Goal: Task Accomplishment & Management: Complete application form

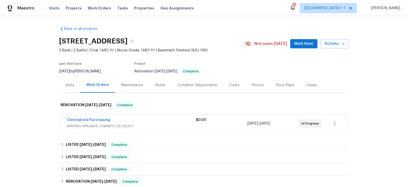
click at [254, 85] on div "Photos" at bounding box center [257, 85] width 12 height 5
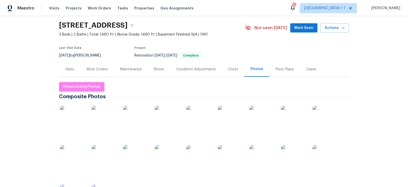
scroll to position [16, 0]
click at [70, 119] on img at bounding box center [73, 118] width 26 height 26
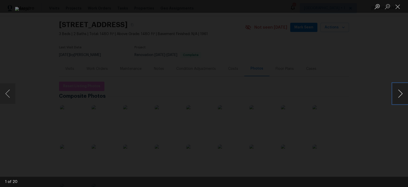
click at [398, 93] on button "Next image" at bounding box center [399, 94] width 15 height 21
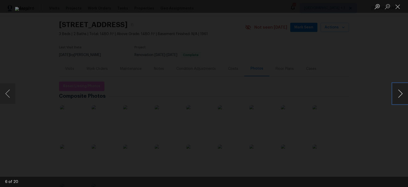
click at [398, 93] on button "Next image" at bounding box center [399, 94] width 15 height 21
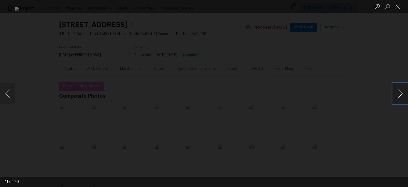
click at [398, 93] on button "Next image" at bounding box center [399, 94] width 15 height 21
click at [374, 54] on div "Lightbox" at bounding box center [204, 93] width 408 height 187
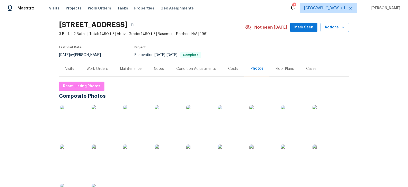
click at [96, 68] on div "Work Orders" at bounding box center [96, 68] width 21 height 5
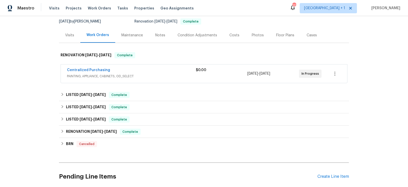
scroll to position [63, 0]
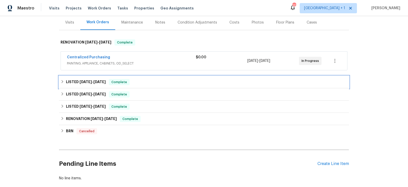
click at [142, 80] on div "LISTED 6/28/25 - 8/1/25 Complete" at bounding box center [203, 82] width 287 height 6
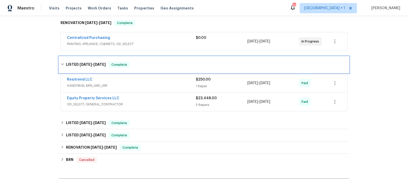
scroll to position [84, 0]
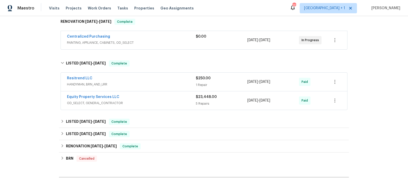
click at [144, 78] on div "Resitrend LLC" at bounding box center [131, 79] width 129 height 6
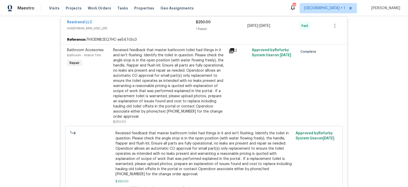
scroll to position [144, 0]
click at [153, 28] on span "HANDYMAN, BRN_AND_LRR" at bounding box center [131, 28] width 129 height 5
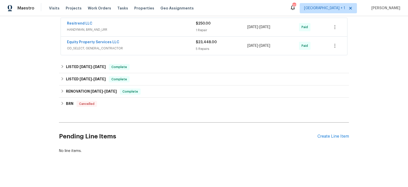
click at [152, 46] on span "OD_SELECT, GENERAL_CONTRACTOR" at bounding box center [131, 48] width 129 height 5
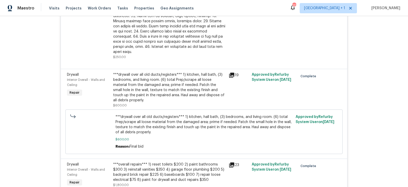
scroll to position [307, 0]
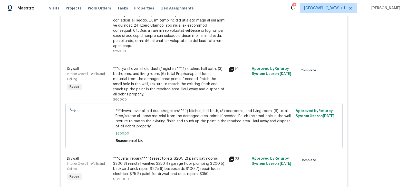
click at [233, 67] on icon at bounding box center [231, 69] width 5 height 5
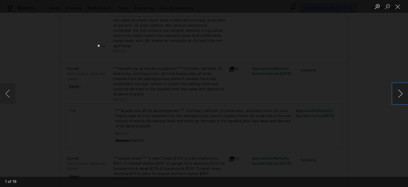
click at [399, 95] on button "Next image" at bounding box center [399, 94] width 15 height 21
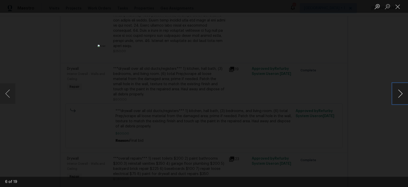
click at [399, 95] on button "Next image" at bounding box center [399, 94] width 15 height 21
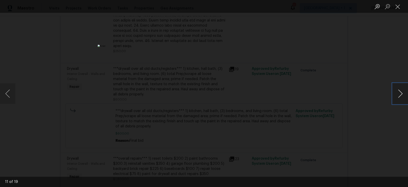
click at [399, 95] on button "Next image" at bounding box center [399, 94] width 15 height 21
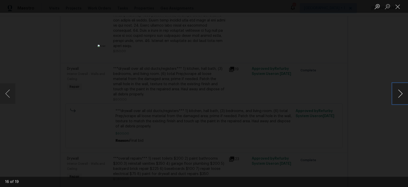
click at [399, 95] on button "Next image" at bounding box center [399, 94] width 15 height 21
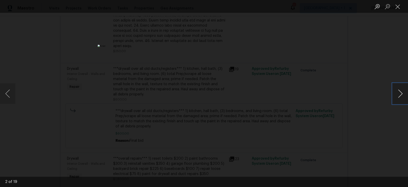
click at [399, 95] on button "Next image" at bounding box center [399, 94] width 15 height 21
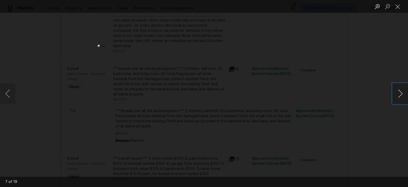
click at [399, 95] on button "Next image" at bounding box center [399, 94] width 15 height 21
click at [357, 99] on div "Lightbox" at bounding box center [204, 93] width 408 height 187
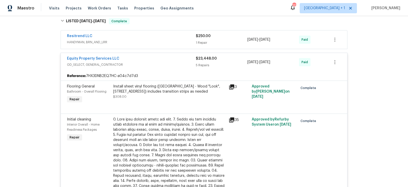
scroll to position [124, 0]
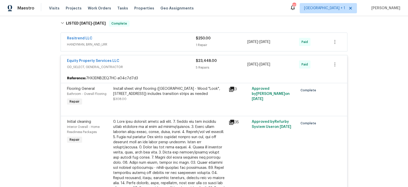
click at [163, 59] on div "Equity Property Services LLC" at bounding box center [131, 61] width 129 height 6
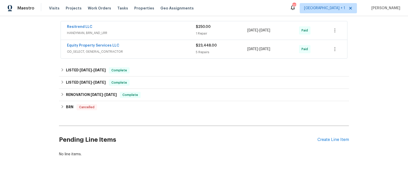
scroll to position [138, 0]
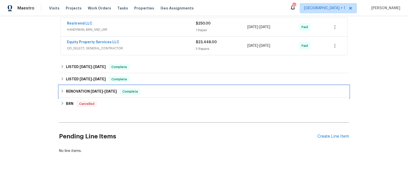
click at [168, 93] on div "RENOVATION 3/3/25 - 3/20/25 Complete" at bounding box center [203, 92] width 287 height 6
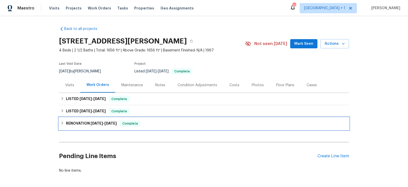
click at [152, 126] on div "RENOVATION [DATE] - [DATE] Complete" at bounding box center [203, 124] width 287 height 6
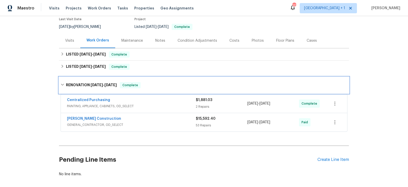
scroll to position [67, 0]
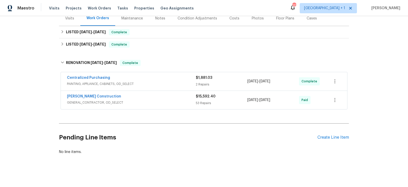
click at [162, 102] on span "GENERAL_CONTRACTOR, OD_SELECT" at bounding box center [131, 102] width 129 height 5
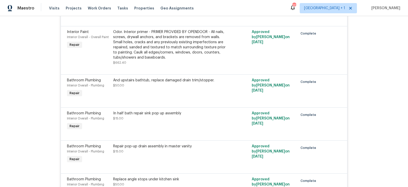
scroll to position [1856, 0]
click at [174, 80] on div "And upstairs bathtub, replace damaged drain trim/stopper." at bounding box center [169, 80] width 112 height 5
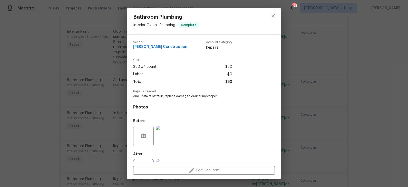
scroll to position [23, 0]
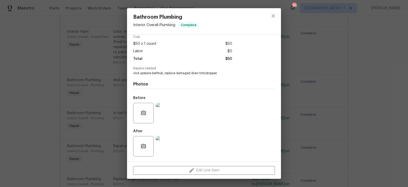
click at [107, 91] on div "Bathroom Plumbing Interior Overall - Plumbing Complete Vendor Strasser Construc…" at bounding box center [204, 93] width 408 height 187
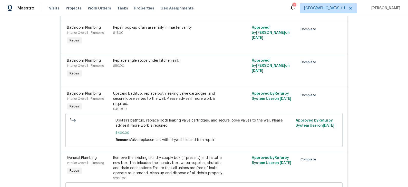
scroll to position [1976, 0]
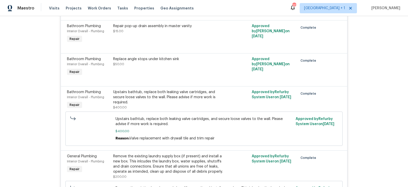
click at [176, 99] on div "Upstairs bathtub, replace both leaking valve cartridges, and secure loose valve…" at bounding box center [169, 97] width 112 height 15
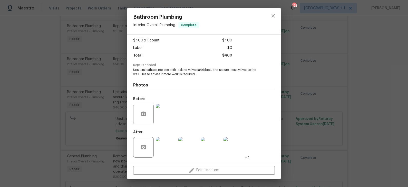
scroll to position [27, 0]
click at [168, 110] on img at bounding box center [166, 113] width 21 height 21
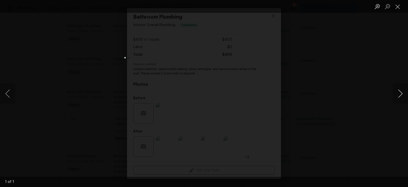
click at [401, 92] on button "Next image" at bounding box center [399, 94] width 15 height 21
click at [352, 98] on div "Lightbox" at bounding box center [204, 93] width 408 height 187
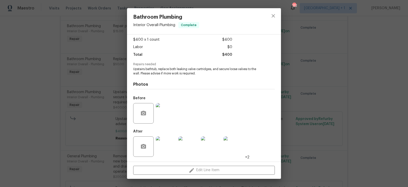
click at [166, 146] on img at bounding box center [166, 147] width 21 height 21
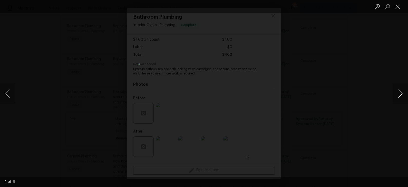
click at [399, 94] on button "Next image" at bounding box center [399, 94] width 15 height 21
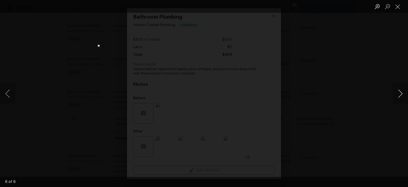
click at [399, 94] on button "Next image" at bounding box center [399, 94] width 15 height 21
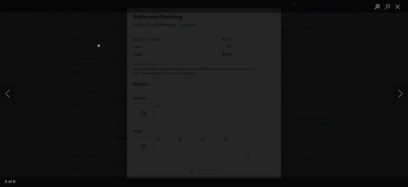
click at [315, 105] on div "Lightbox" at bounding box center [204, 93] width 408 height 187
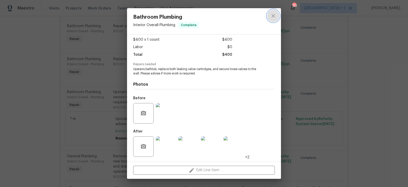
click at [274, 17] on icon "close" at bounding box center [272, 15] width 3 height 3
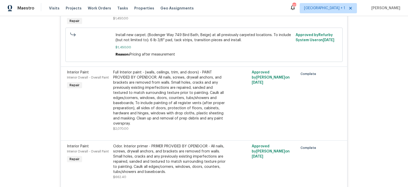
scroll to position [1740, 0]
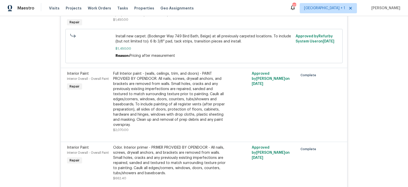
click at [177, 93] on div "Full Interior paint - (walls, ceilings, trim, and doors) - PAINT PROVIDED BY OP…" at bounding box center [169, 99] width 112 height 56
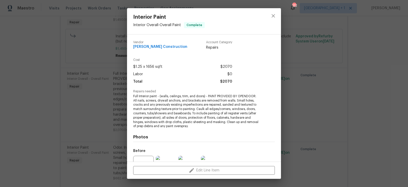
scroll to position [53, 0]
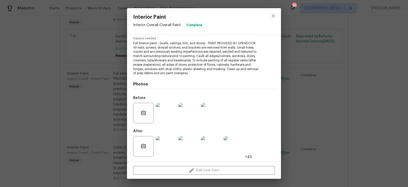
click at [167, 149] on img at bounding box center [166, 146] width 21 height 21
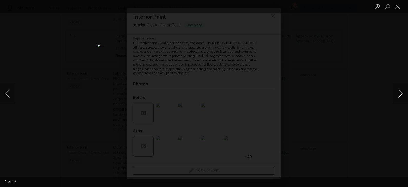
click at [399, 93] on button "Next image" at bounding box center [399, 94] width 15 height 21
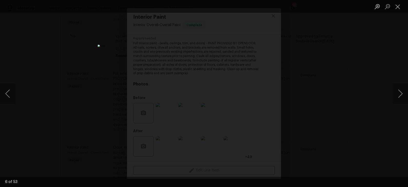
click at [357, 61] on div "Lightbox" at bounding box center [204, 93] width 408 height 187
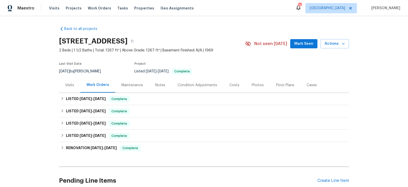
click at [253, 84] on div "Photos" at bounding box center [257, 85] width 12 height 5
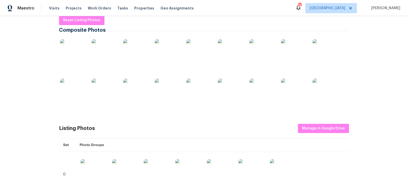
scroll to position [83, 0]
click at [77, 52] on img at bounding box center [73, 52] width 26 height 26
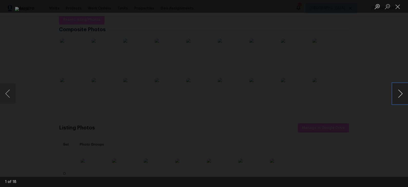
click at [400, 98] on button "Next image" at bounding box center [399, 94] width 15 height 21
click at [396, 95] on button "Next image" at bounding box center [399, 94] width 15 height 21
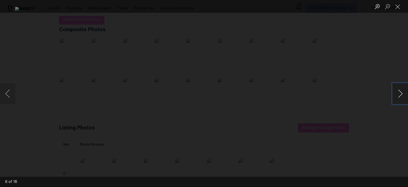
click at [396, 95] on button "Next image" at bounding box center [399, 94] width 15 height 21
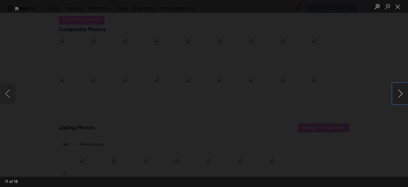
click at [396, 95] on button "Next image" at bounding box center [399, 94] width 15 height 21
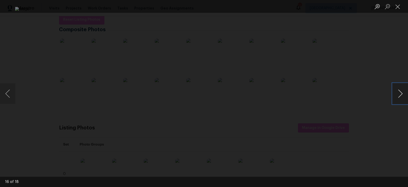
click at [396, 95] on button "Next image" at bounding box center [399, 94] width 15 height 21
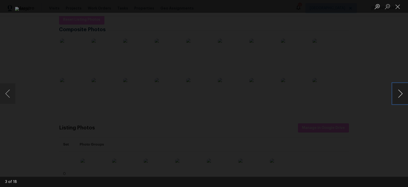
click at [396, 95] on button "Next image" at bounding box center [399, 94] width 15 height 21
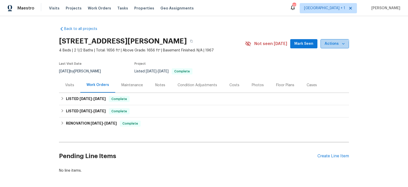
click at [332, 45] on span "Actions" at bounding box center [334, 44] width 20 height 6
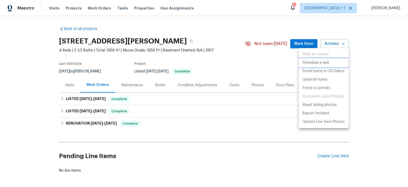
click at [315, 63] on p "Schedule a visit" at bounding box center [315, 62] width 26 height 5
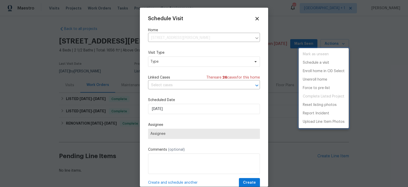
click at [173, 67] on div at bounding box center [204, 93] width 408 height 187
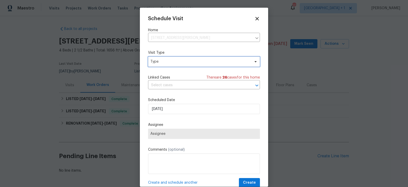
click at [175, 64] on span "Type" at bounding box center [200, 61] width 100 height 5
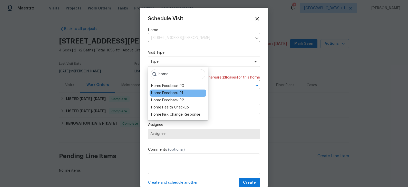
type input "home"
click at [172, 94] on div "Home Feedback P1" at bounding box center [167, 93] width 32 height 5
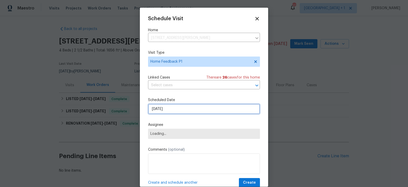
click at [169, 109] on input "8/26/2025" at bounding box center [204, 109] width 112 height 10
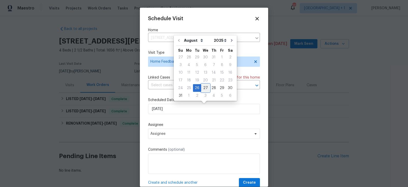
click at [204, 87] on div "27" at bounding box center [205, 88] width 8 height 7
type input "8/27/2025"
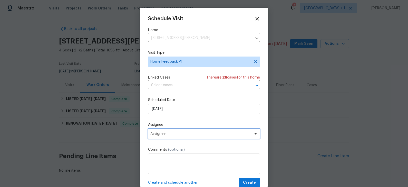
click at [177, 136] on span "Assignee" at bounding box center [200, 134] width 100 height 4
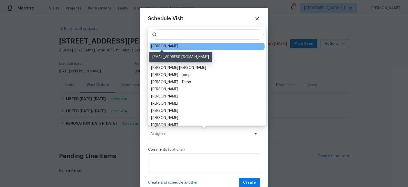
click at [166, 46] on div "[PERSON_NAME]" at bounding box center [164, 46] width 27 height 5
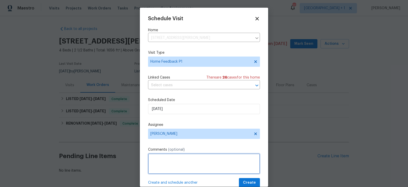
click at [166, 163] on textarea at bounding box center [204, 164] width 112 height 21
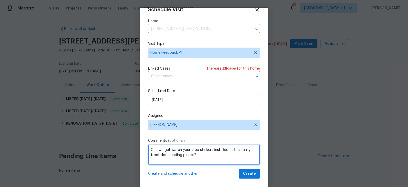
scroll to position [9, 0]
type textarea "Can we get watch your step stickers installed at this funky front door landing …"
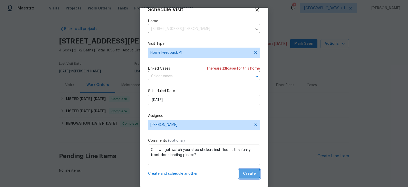
click at [248, 174] on span "Create" at bounding box center [249, 174] width 13 height 6
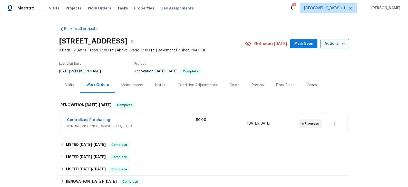
click at [335, 43] on span "Actions" at bounding box center [334, 44] width 20 height 6
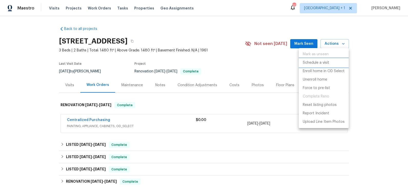
click at [318, 60] on p "Schedule a visit" at bounding box center [315, 62] width 26 height 5
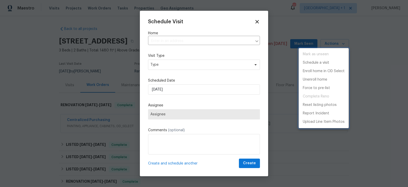
type input "901 W 16th St, Tempe, AZ 85281"
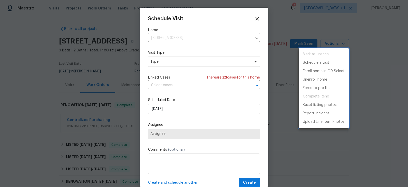
click at [183, 69] on div at bounding box center [204, 93] width 408 height 187
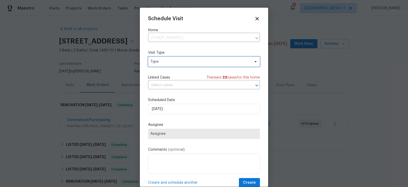
click at [184, 66] on span "Type" at bounding box center [204, 62] width 112 height 10
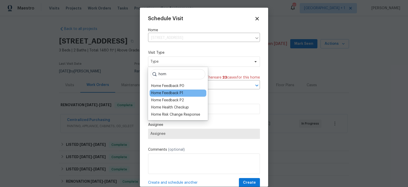
type input "hom"
click at [170, 94] on div "Home Feedback P1" at bounding box center [167, 93] width 32 height 5
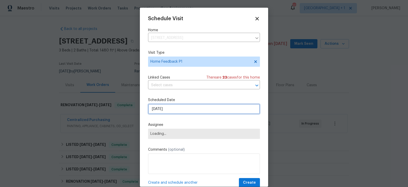
click at [168, 109] on input "8/26/2025" at bounding box center [204, 109] width 112 height 10
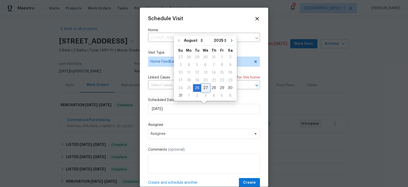
click at [204, 88] on div "27" at bounding box center [205, 88] width 8 height 7
type input "8/27/2025"
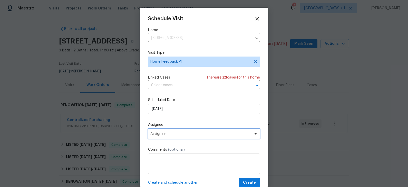
click at [179, 135] on span "Assignee" at bounding box center [200, 134] width 100 height 4
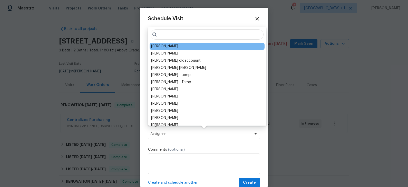
click at [170, 47] on div "Brian Borntrager" at bounding box center [164, 46] width 27 height 5
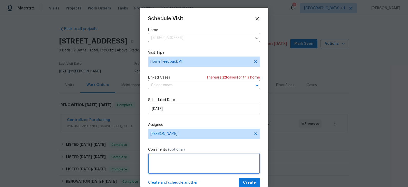
click at [174, 164] on textarea at bounding box center [204, 164] width 112 height 21
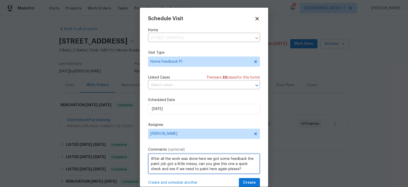
type textarea "After all the work was done here we got some feedback the paint job got a littl…"
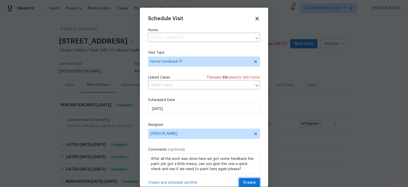
click at [249, 182] on span "Create" at bounding box center [249, 183] width 13 height 6
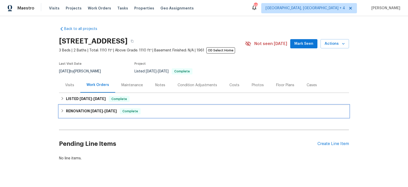
click at [163, 114] on div "RENOVATION [DATE] - [DATE] Complete" at bounding box center [203, 111] width 287 height 6
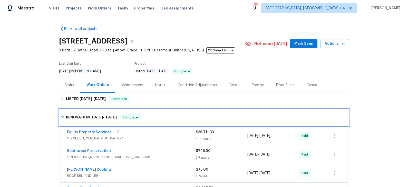
scroll to position [11, 0]
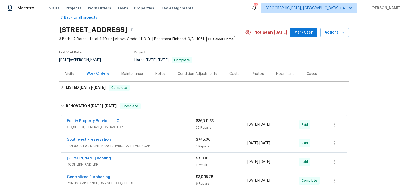
click at [162, 122] on div "Equity Property Services LLC" at bounding box center [131, 122] width 129 height 6
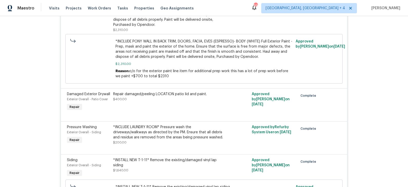
scroll to position [0, 0]
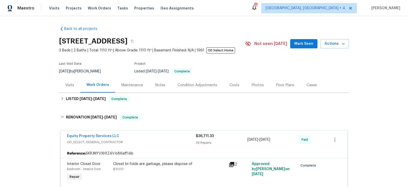
click at [163, 140] on span "OD_SELECT, GENERAL_CONTRACTOR" at bounding box center [131, 142] width 129 height 5
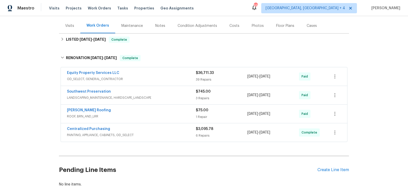
scroll to position [64, 0]
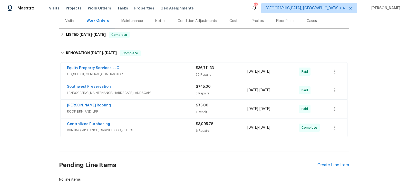
click at [161, 105] on div "[PERSON_NAME] Roofing" at bounding box center [131, 106] width 129 height 6
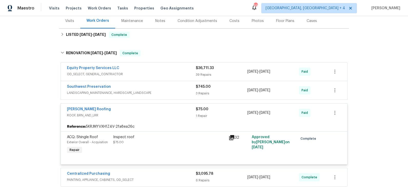
scroll to position [79, 0]
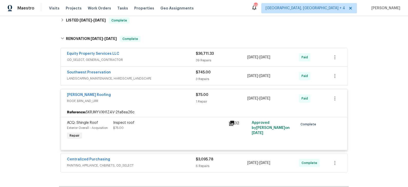
click at [127, 122] on div "Inspect roof" at bounding box center [169, 122] width 112 height 5
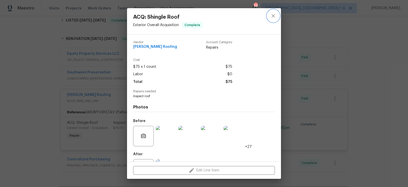
click at [274, 17] on icon "close" at bounding box center [272, 15] width 3 height 3
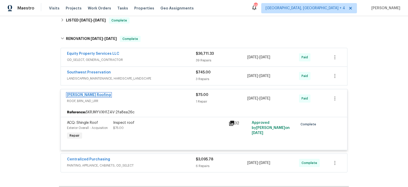
click at [87, 95] on link "[PERSON_NAME] Roofing" at bounding box center [89, 95] width 44 height 4
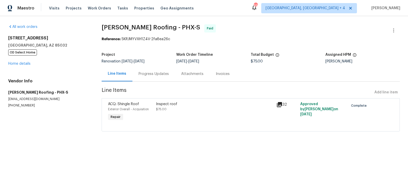
click at [156, 72] on div "Progress Updates" at bounding box center [153, 74] width 30 height 5
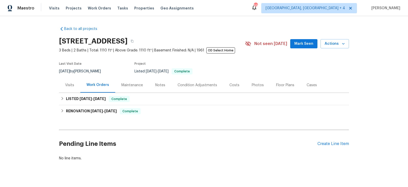
click at [70, 86] on div "Visits" at bounding box center [69, 85] width 9 height 5
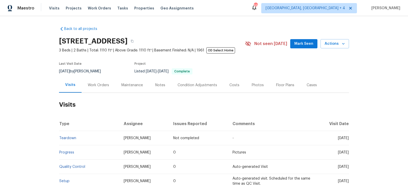
click at [232, 83] on div "Costs" at bounding box center [234, 85] width 10 height 5
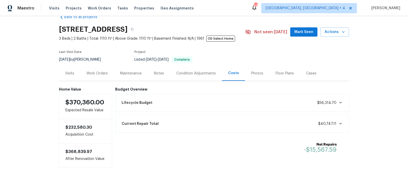
scroll to position [23, 0]
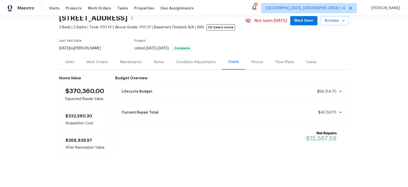
click at [232, 83] on div "Lifecycle Budget $56,314.70" at bounding box center [232, 92] width 234 height 18
click at [68, 62] on div "Visits" at bounding box center [69, 62] width 9 height 5
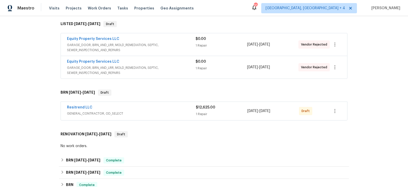
scroll to position [82, 0]
click at [161, 111] on span "GENERAL_CONTRACTOR, OD_SELECT" at bounding box center [131, 113] width 129 height 5
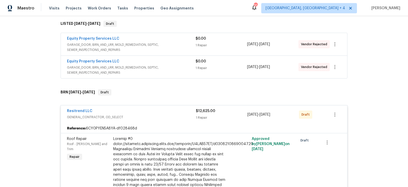
click at [160, 115] on span "GENERAL_CONTRACTOR, OD_SELECT" at bounding box center [131, 117] width 129 height 5
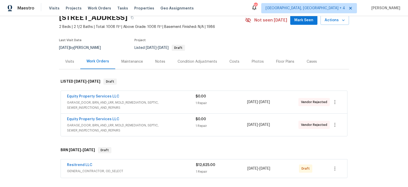
scroll to position [0, 0]
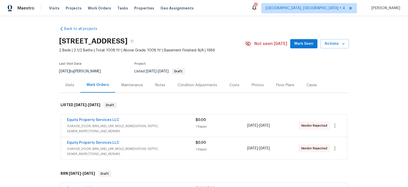
click at [71, 86] on div "Visits" at bounding box center [69, 85] width 9 height 5
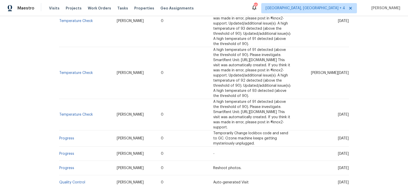
scroll to position [477, 0]
